Goal: Use online tool/utility: Utilize a website feature to perform a specific function

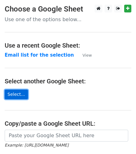
click at [18, 97] on link "Select..." at bounding box center [16, 95] width 23 height 10
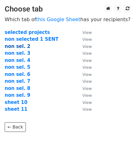
click at [18, 48] on strong "non sel. 2" at bounding box center [18, 47] width 26 height 6
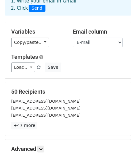
scroll to position [41, 0]
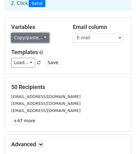
click at [39, 39] on link "Copy/paste..." at bounding box center [30, 38] width 38 height 10
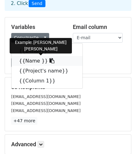
click at [33, 63] on link "{{Name }}" at bounding box center [47, 61] width 71 height 10
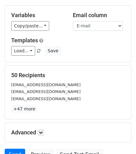
scroll to position [103, 0]
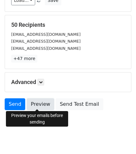
click at [32, 101] on link "Preview" at bounding box center [40, 104] width 27 height 12
click at [31, 105] on link "Preview" at bounding box center [40, 104] width 27 height 12
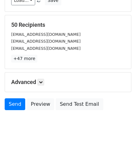
scroll to position [0, 0]
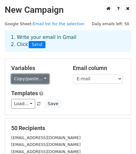
click at [34, 81] on link "Copy/paste..." at bounding box center [30, 79] width 38 height 10
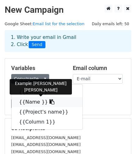
click at [35, 103] on link "{{Name }}" at bounding box center [47, 102] width 71 height 10
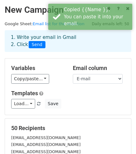
scroll to position [111, 0]
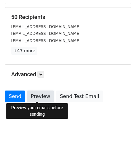
click at [36, 98] on link "Preview" at bounding box center [40, 97] width 27 height 12
